Goal: Task Accomplishment & Management: Complete application form

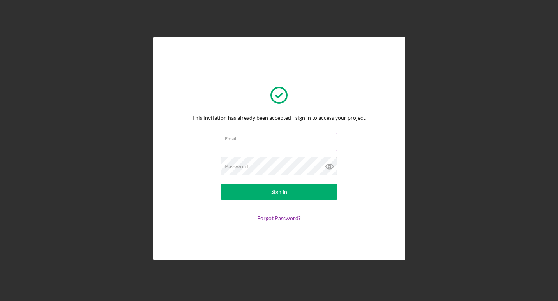
click at [260, 146] on input "Email" at bounding box center [278, 142] width 116 height 19
type input "[EMAIL_ADDRESS][DOMAIN_NAME]"
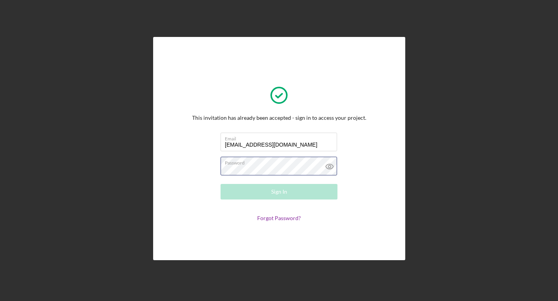
click at [256, 165] on div "Password Required" at bounding box center [278, 166] width 117 height 19
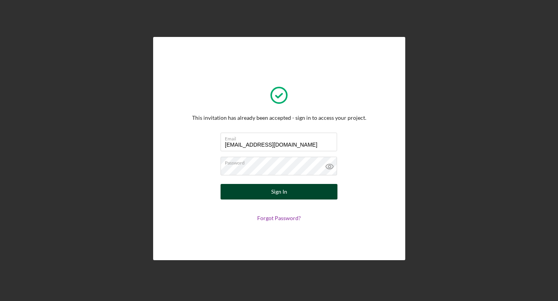
click at [276, 188] on div "Sign In" at bounding box center [279, 192] width 16 height 16
click at [283, 191] on div "Sign In" at bounding box center [279, 192] width 16 height 16
